Goal: Check status: Check status

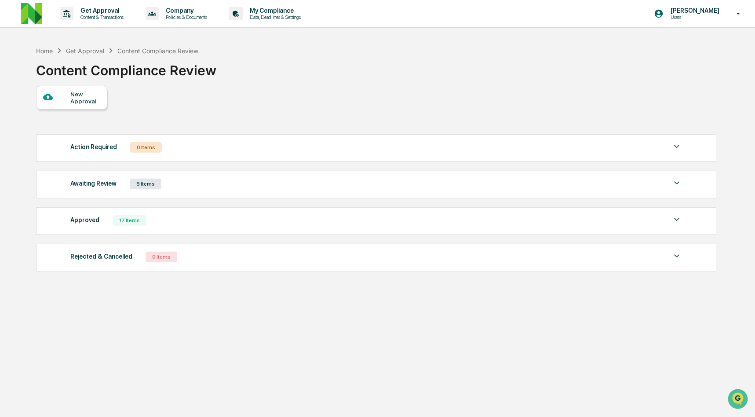
click at [172, 189] on div "Awaiting Review 5 Items" at bounding box center [375, 184] width 611 height 12
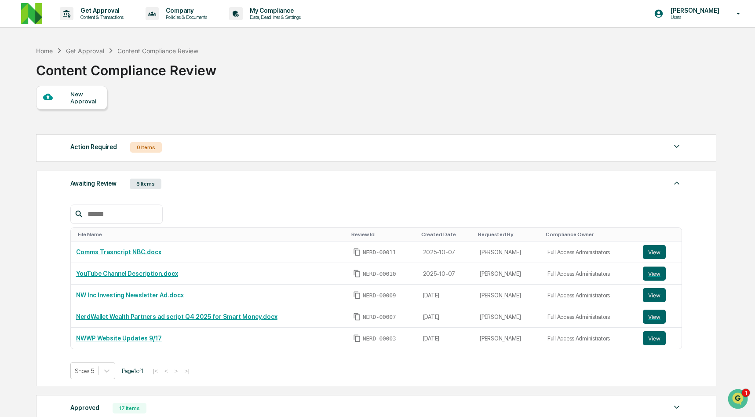
click at [172, 189] on div "Awaiting Review 5 Items" at bounding box center [375, 184] width 611 height 12
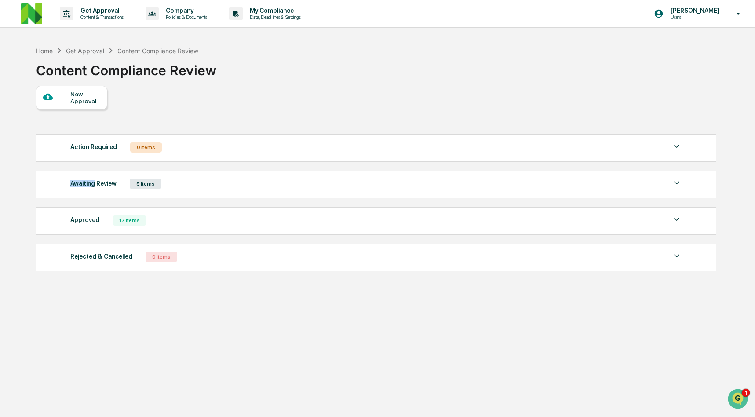
click at [172, 189] on div "Awaiting Review 5 Items" at bounding box center [375, 184] width 611 height 12
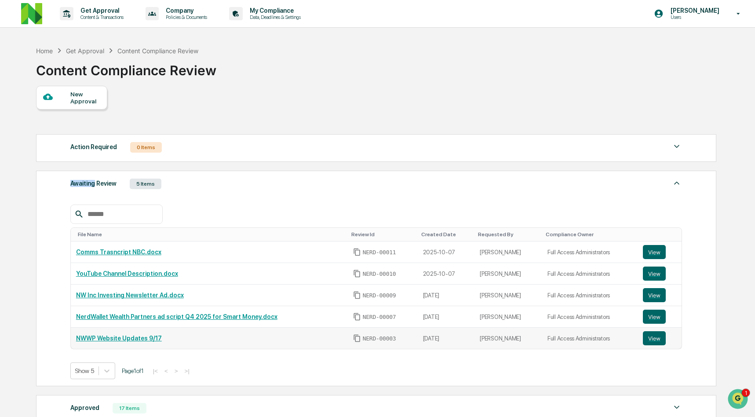
scroll to position [75, 0]
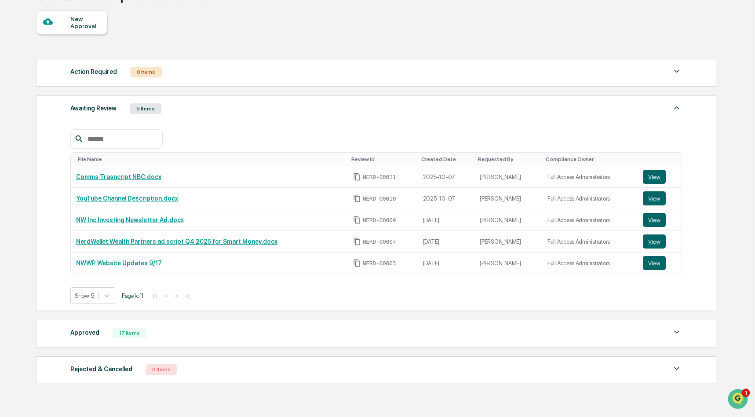
click at [189, 333] on div "Approved 17 Items" at bounding box center [375, 333] width 611 height 12
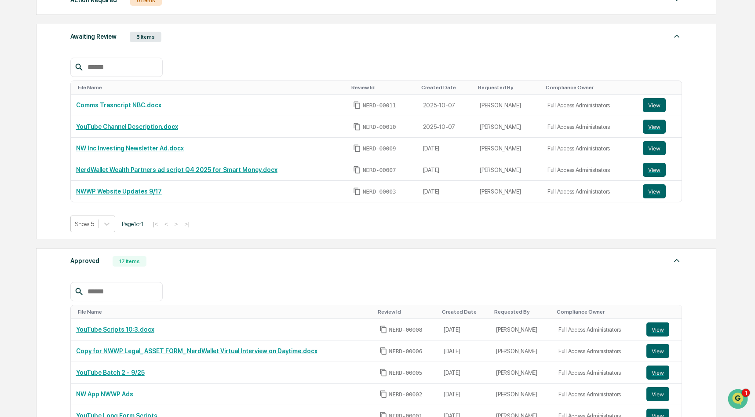
scroll to position [303, 0]
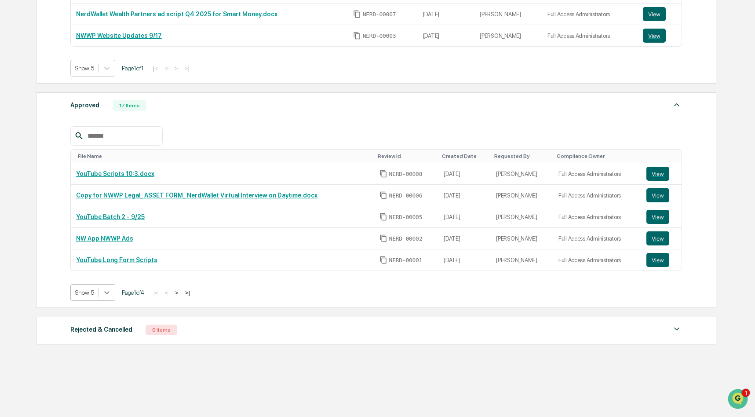
click at [109, 292] on icon at bounding box center [106, 292] width 9 height 9
click at [99, 356] on div "Show 50" at bounding box center [93, 356] width 47 height 14
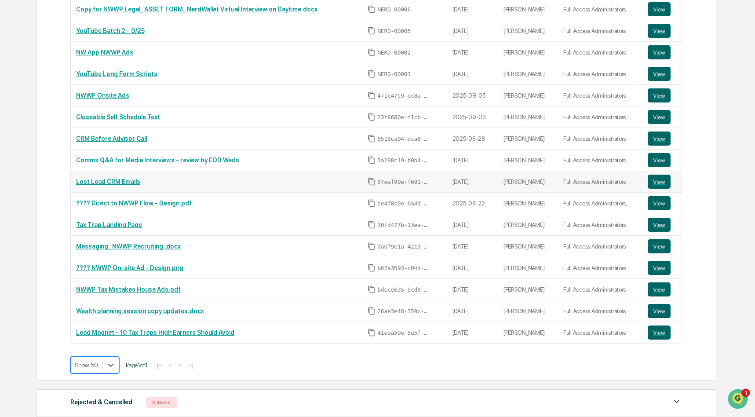
scroll to position [518, 0]
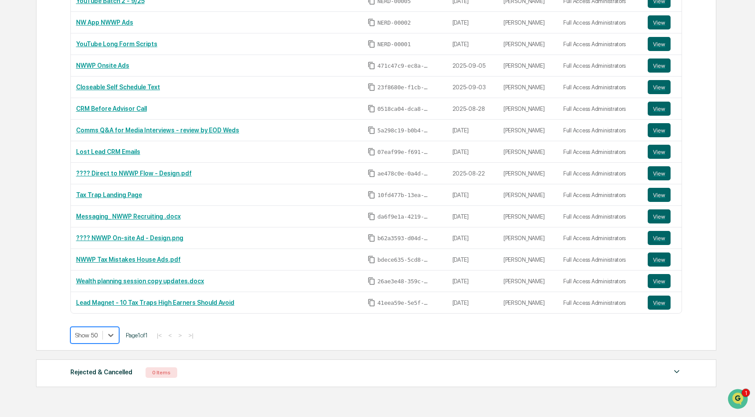
click at [93, 336] on div "Approved 17 Items File Name Review Id Created Date Requested By Compliance Owne…" at bounding box center [376, 113] width 680 height 474
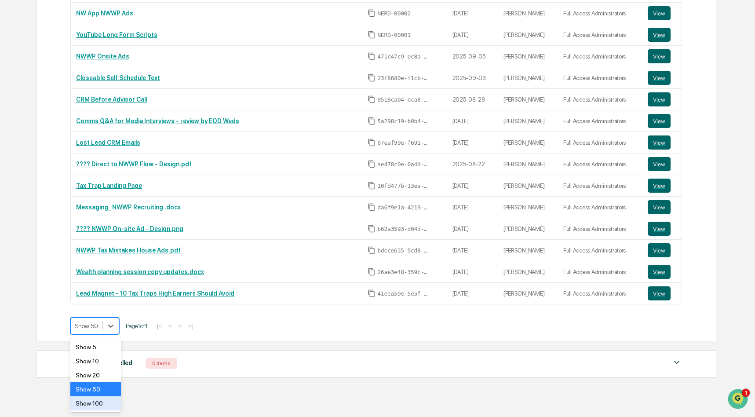
click at [89, 407] on div "Show 100" at bounding box center [95, 403] width 51 height 14
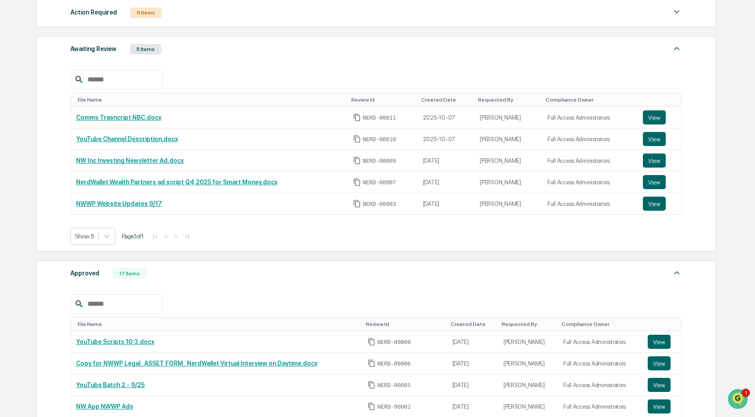
scroll to position [134, 0]
click at [653, 140] on button "View" at bounding box center [654, 139] width 23 height 14
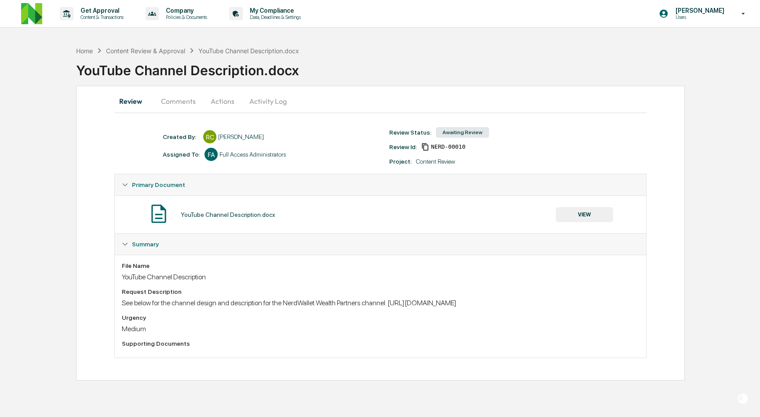
click at [185, 105] on button "Comments" at bounding box center [178, 101] width 49 height 21
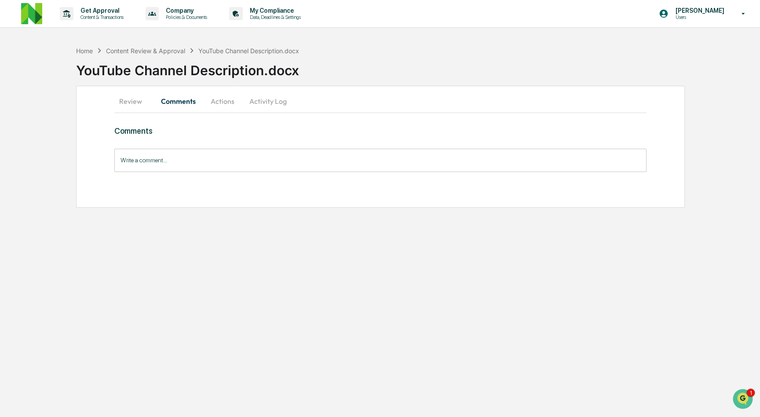
click at [130, 102] on button "Review" at bounding box center [134, 101] width 40 height 21
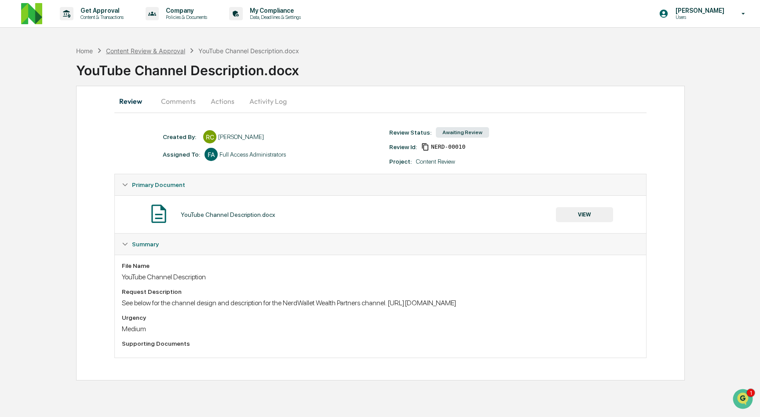
click at [146, 51] on div "Content Review & Approval" at bounding box center [145, 50] width 79 height 7
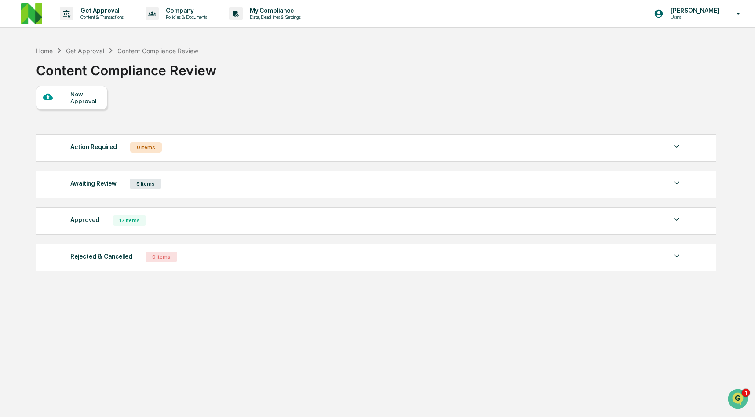
click at [276, 189] on div "Awaiting Review 5 Items" at bounding box center [375, 184] width 611 height 12
